Goal: Information Seeking & Learning: Learn about a topic

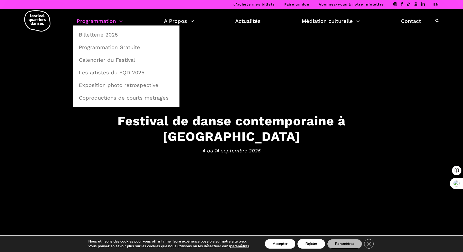
click at [97, 21] on link "Programmation" at bounding box center [100, 21] width 46 height 9
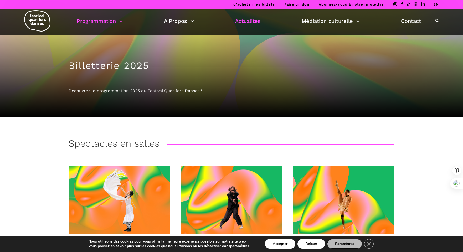
click at [251, 20] on link "Actualités" at bounding box center [247, 21] width 25 height 9
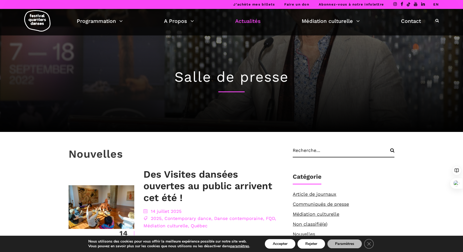
click at [438, 6] on link "EN" at bounding box center [436, 4] width 6 height 4
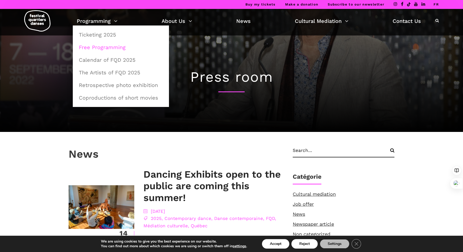
click at [110, 45] on link "Free Programming" at bounding box center [121, 47] width 90 height 12
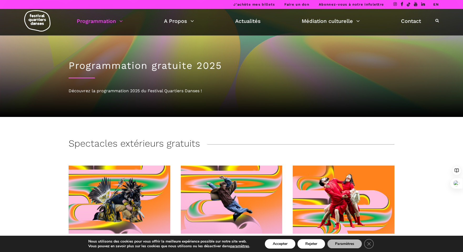
click at [435, 3] on link "EN" at bounding box center [436, 4] width 6 height 4
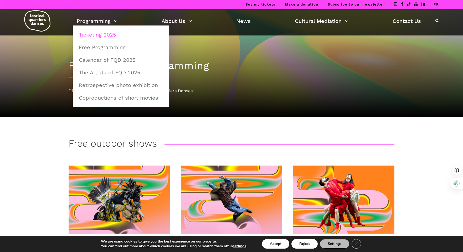
click at [109, 36] on link "Ticketing 2025" at bounding box center [121, 35] width 90 height 12
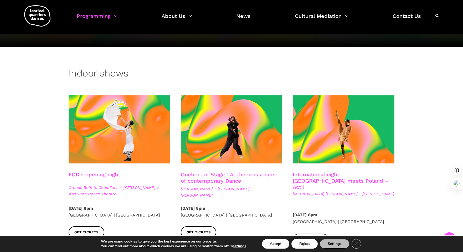
scroll to position [105, 0]
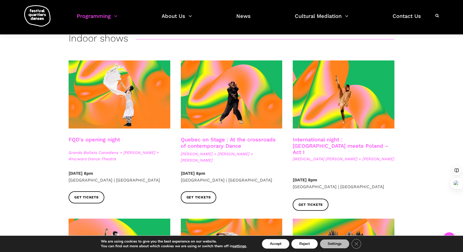
click at [224, 142] on link "Quebec on Stage : At the crossroads of contemporary Dance" at bounding box center [228, 142] width 95 height 13
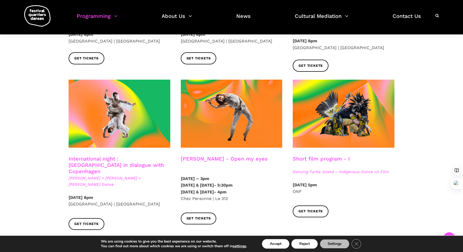
scroll to position [245, 0]
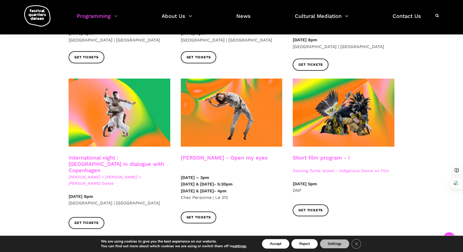
click at [116, 156] on link "International night : Montreal in dialogue with Copenhagen" at bounding box center [116, 164] width 95 height 19
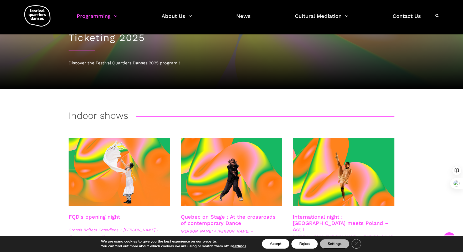
scroll to position [0, 0]
